Goal: Find specific page/section

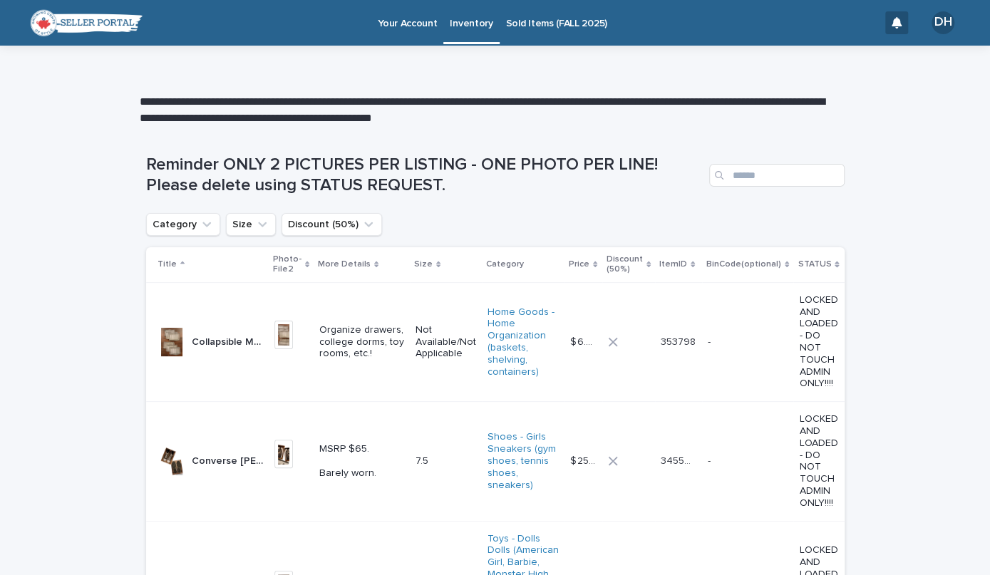
click at [526, 19] on p "Sold Items (FALL 2025)" at bounding box center [556, 15] width 101 height 30
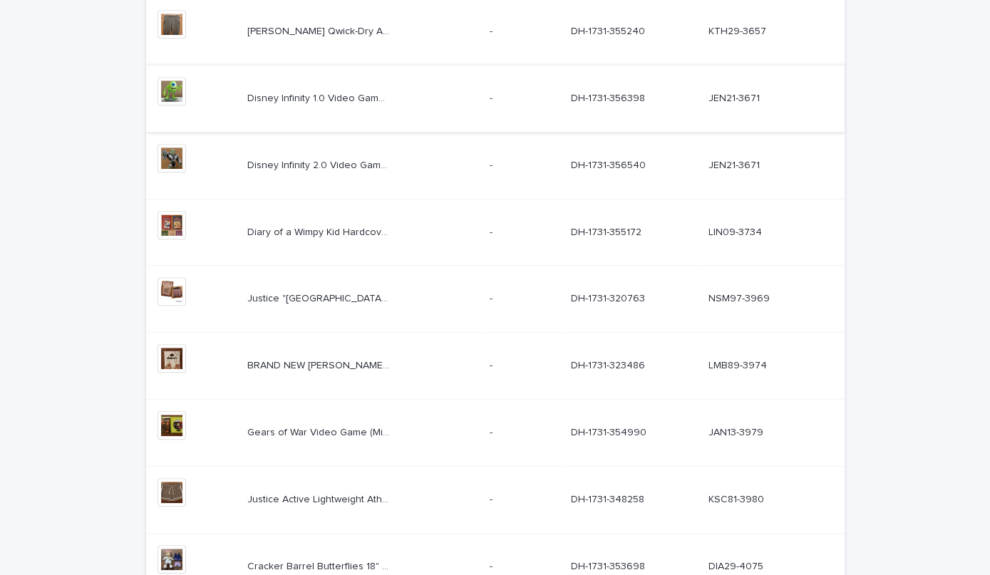
scroll to position [527, 0]
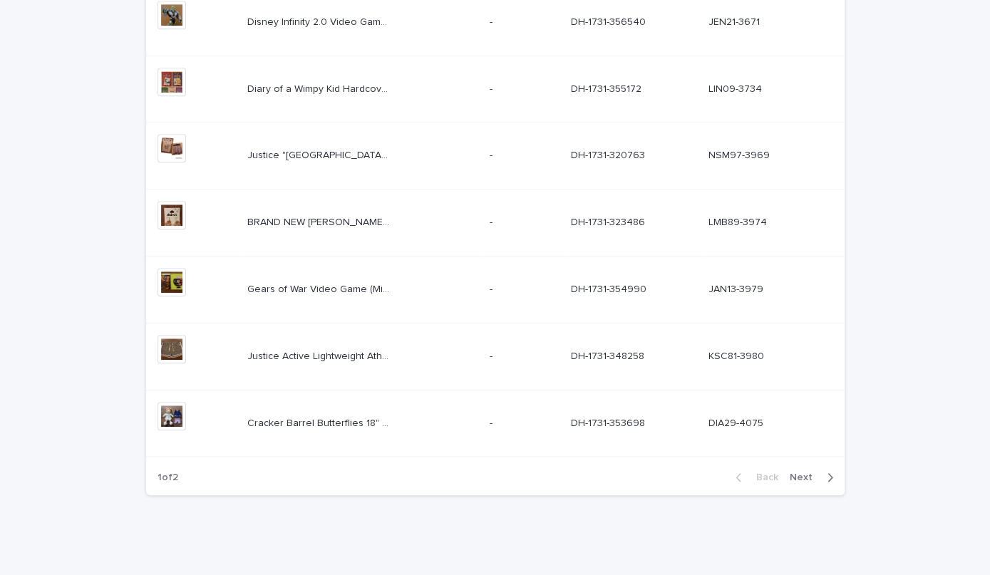
click at [801, 474] on span "Next" at bounding box center [805, 478] width 31 height 10
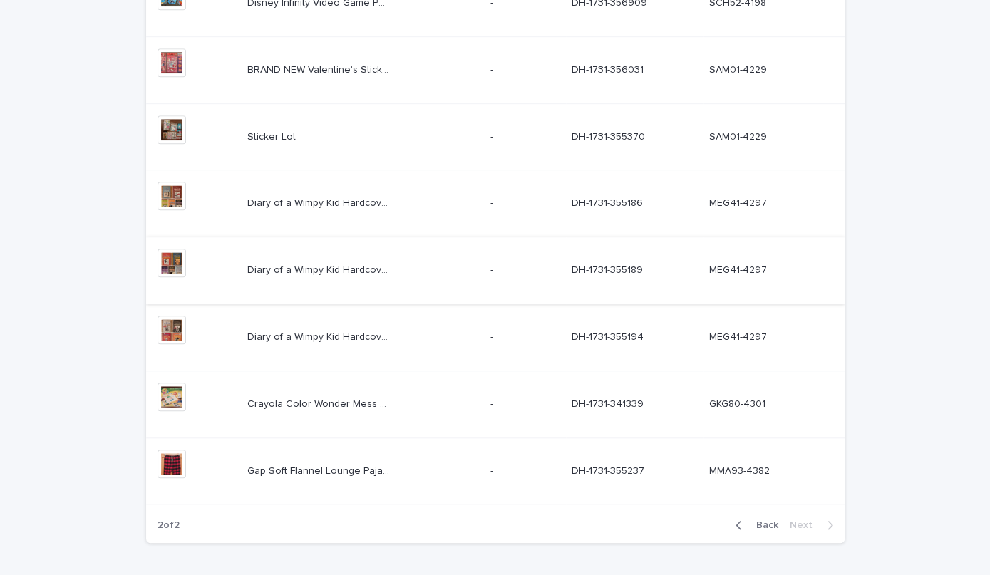
scroll to position [527, 0]
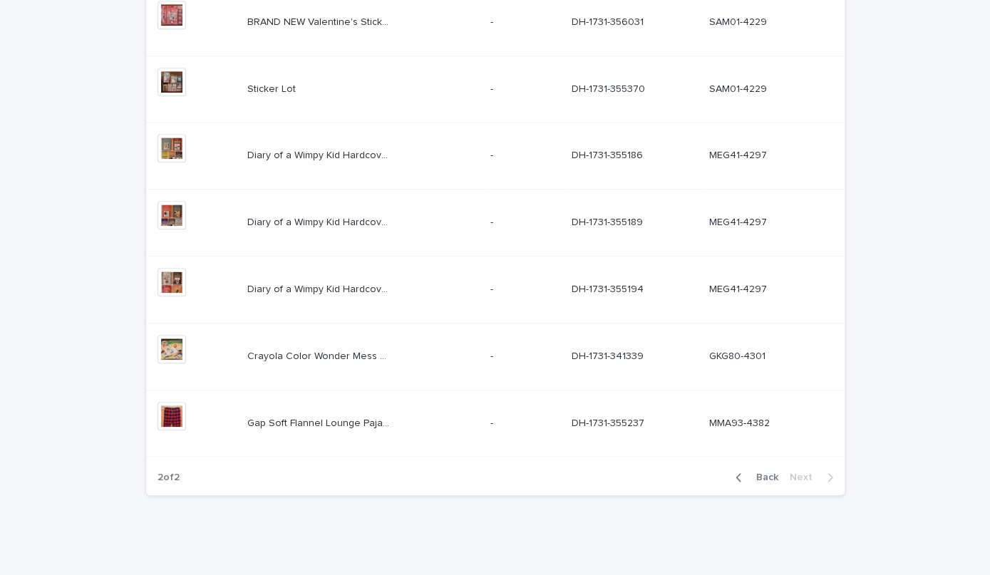
click at [736, 488] on div "Back Next" at bounding box center [784, 478] width 121 height 36
click at [736, 478] on icon "button" at bounding box center [738, 477] width 5 height 9
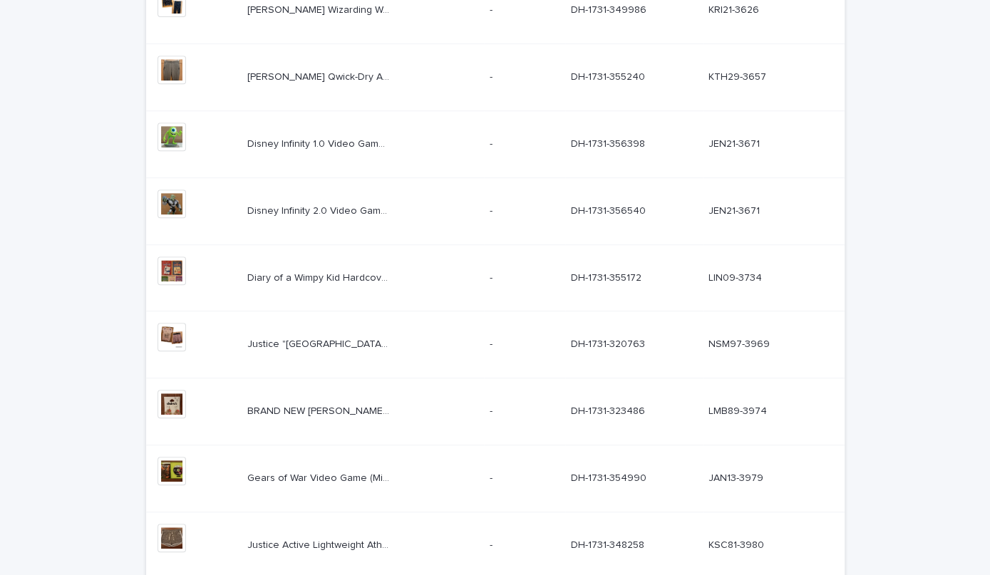
scroll to position [527, 0]
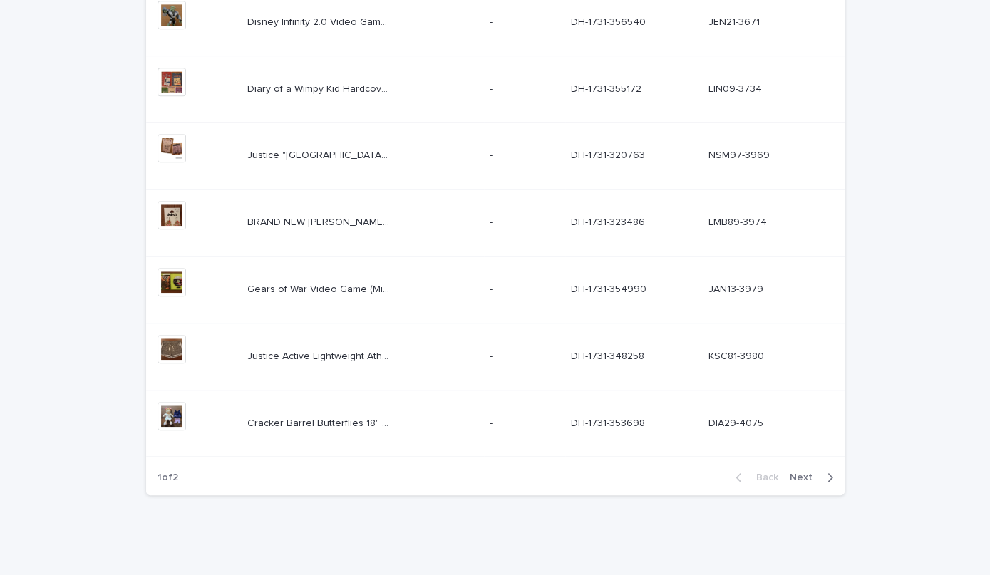
click at [795, 481] on button "Next" at bounding box center [814, 477] width 61 height 13
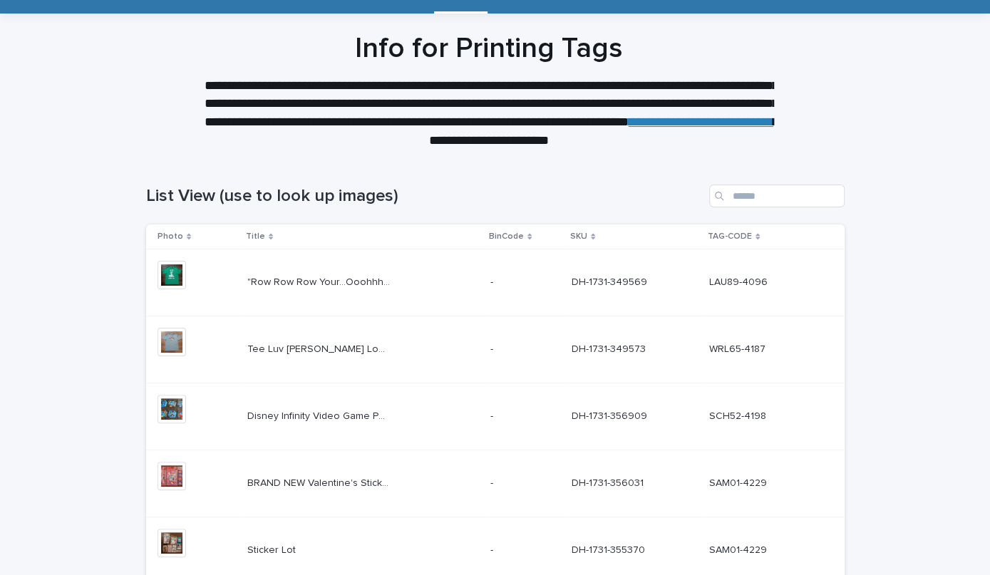
scroll to position [64, 0]
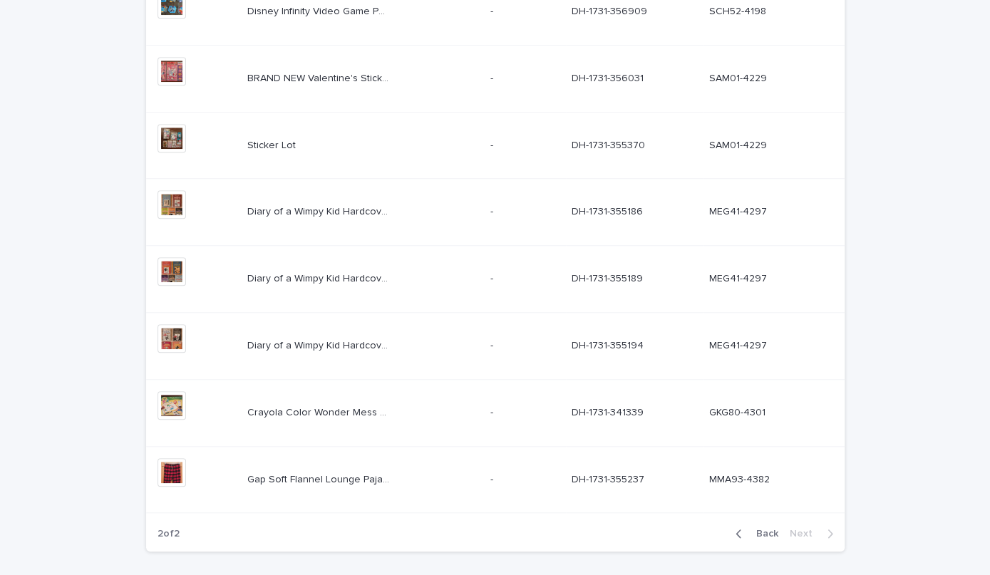
scroll to position [527, 0]
